Goal: Navigation & Orientation: Understand site structure

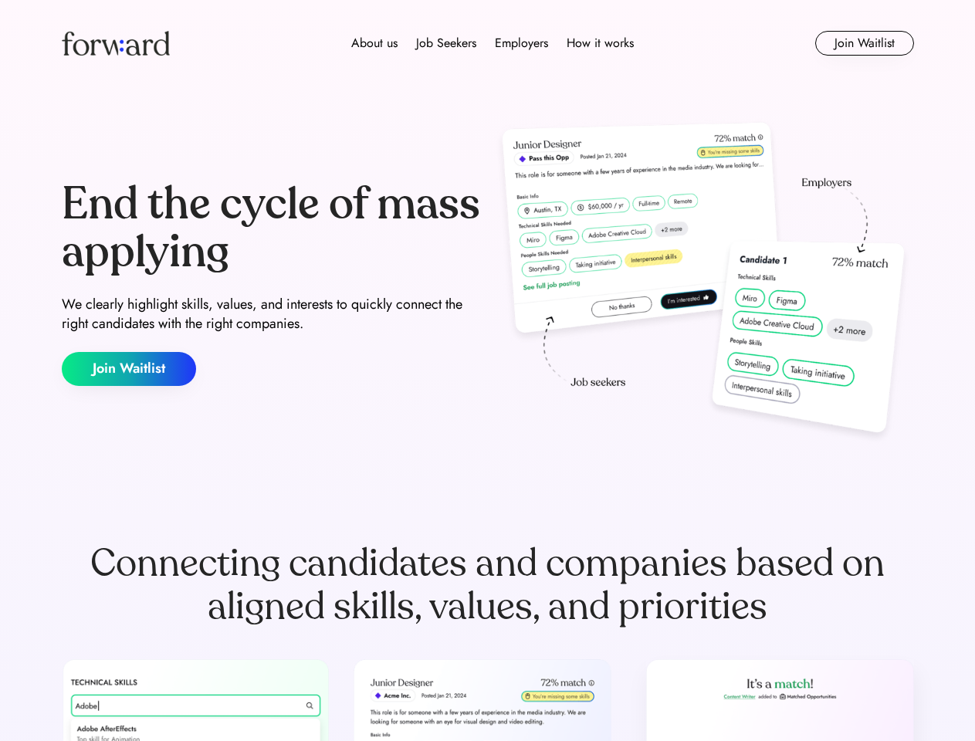
click at [487, 371] on div "End the cycle of mass applying We clearly highlight skills, values, and interes…" at bounding box center [488, 283] width 852 height 332
click at [488, 43] on div "About us Job Seekers Employers How it works" at bounding box center [492, 43] width 608 height 19
click at [116, 43] on img at bounding box center [116, 43] width 108 height 25
click at [492, 43] on div "About us Job Seekers Employers How it works" at bounding box center [492, 43] width 608 height 19
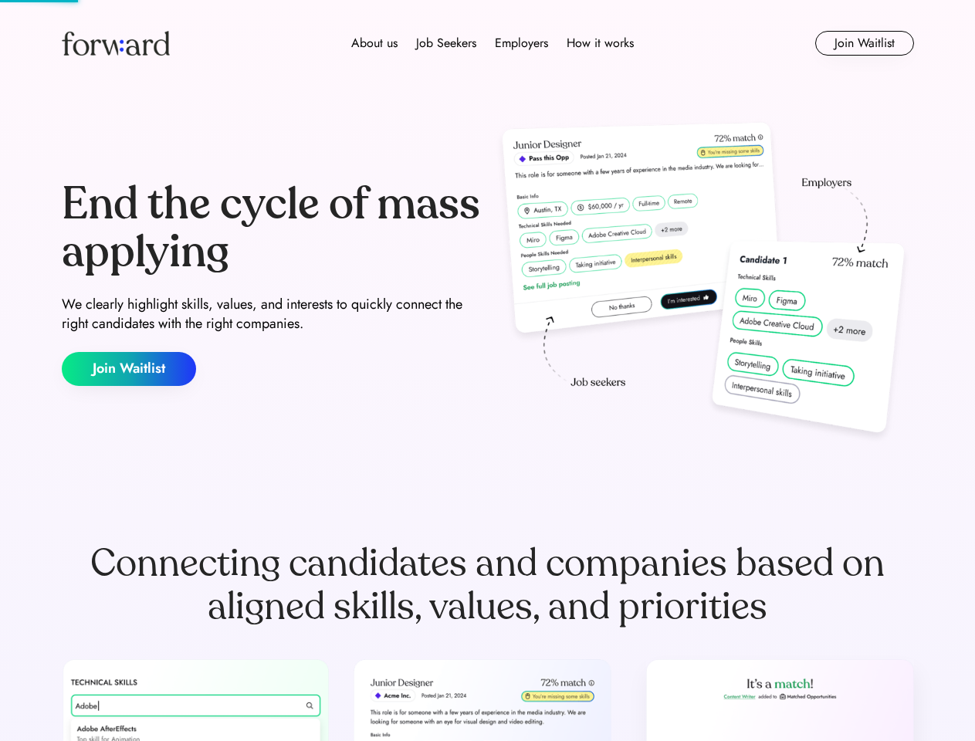
click at [374, 43] on div "About us" at bounding box center [374, 43] width 46 height 19
click at [446, 43] on div "Job Seekers" at bounding box center [446, 43] width 60 height 19
click at [521, 43] on div "Employers" at bounding box center [521, 43] width 53 height 19
click at [599, 43] on div "How it works" at bounding box center [600, 43] width 67 height 19
click at [864, 43] on button "Join Waitlist" at bounding box center [864, 43] width 99 height 25
